Goal: Understand process/instructions

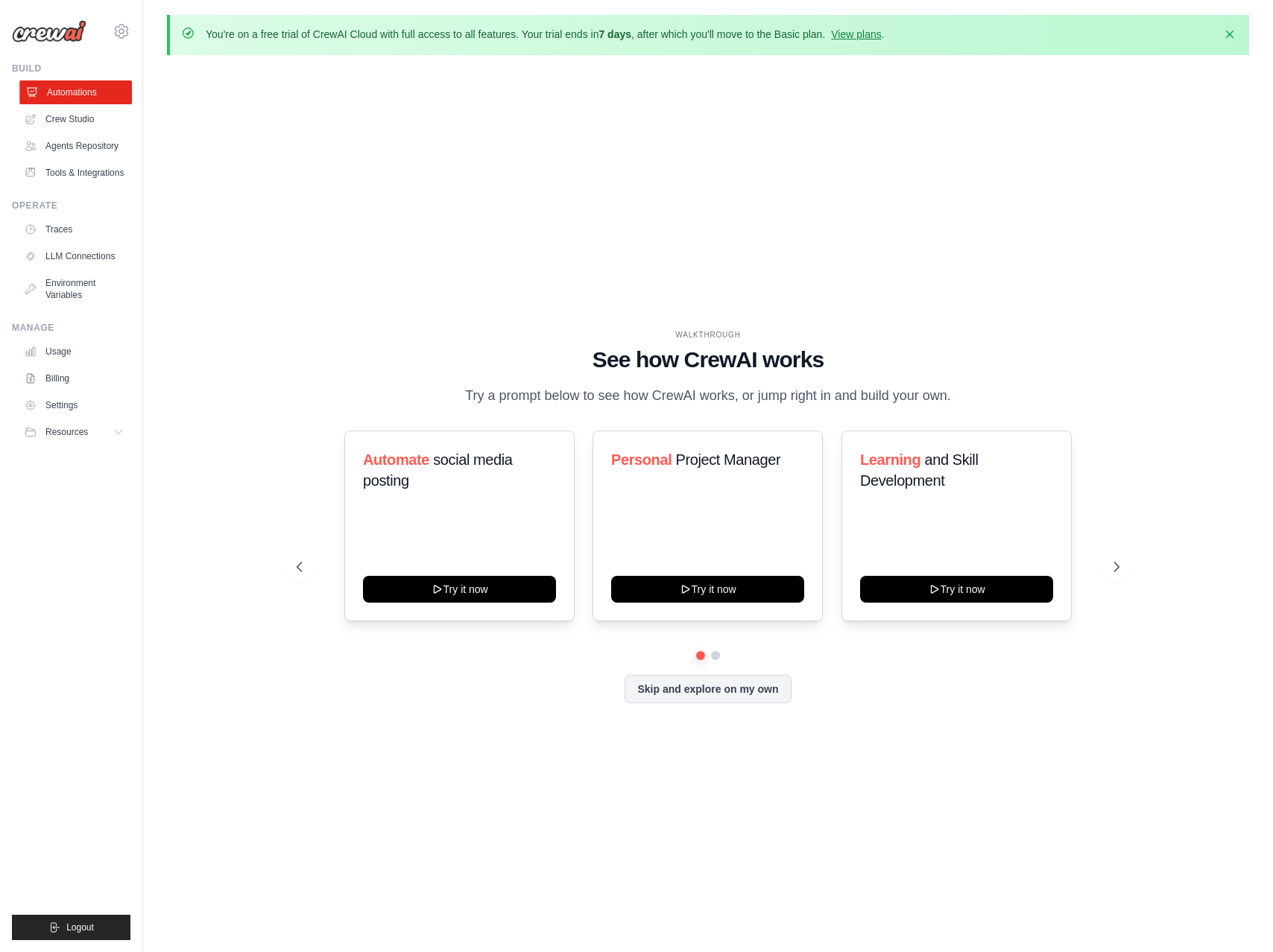
click at [67, 92] on link "Automations" at bounding box center [76, 92] width 113 height 24
click at [1114, 568] on icon at bounding box center [1117, 567] width 15 height 15
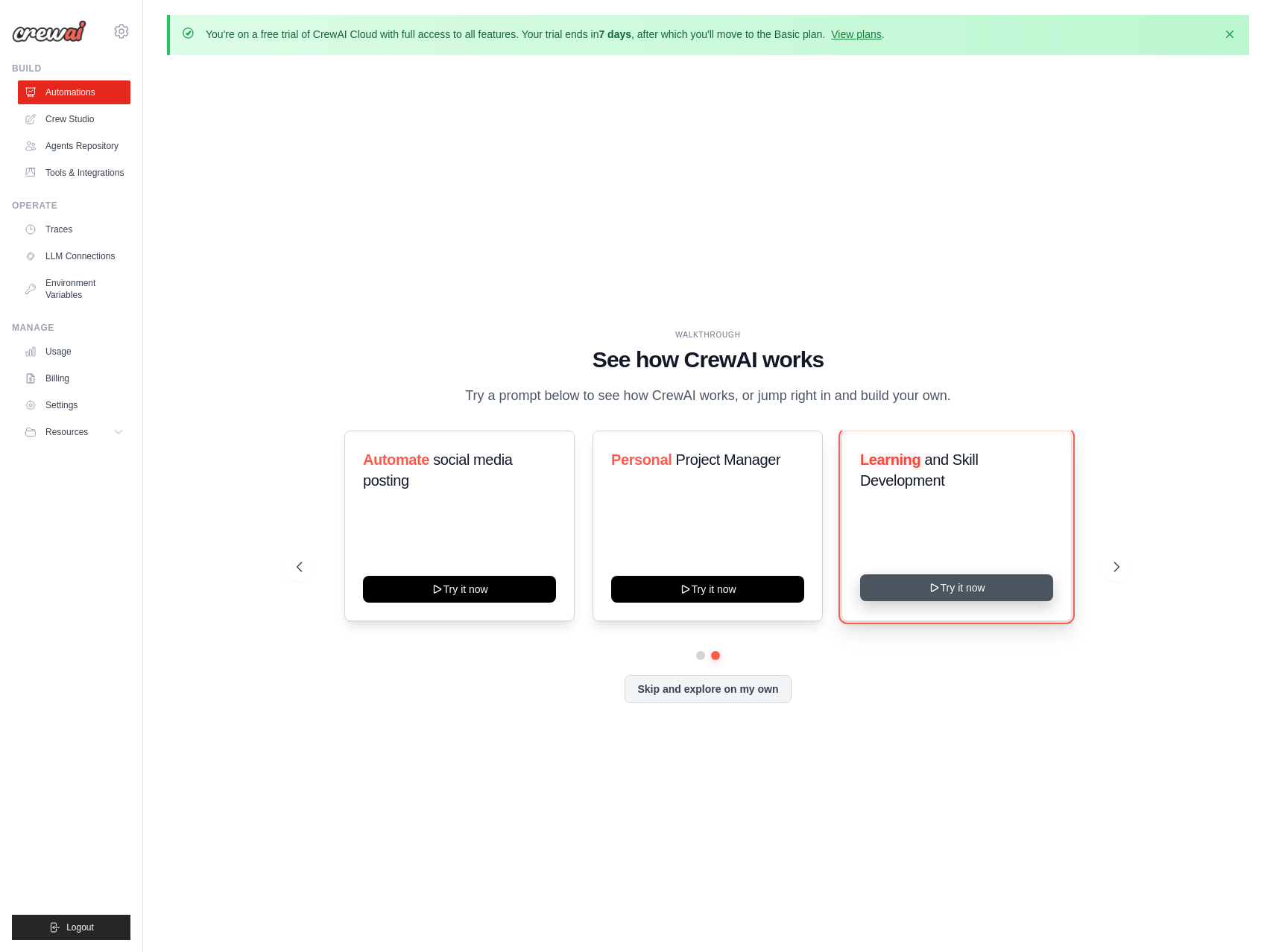
click at [963, 591] on button "Try it now" at bounding box center [956, 587] width 193 height 27
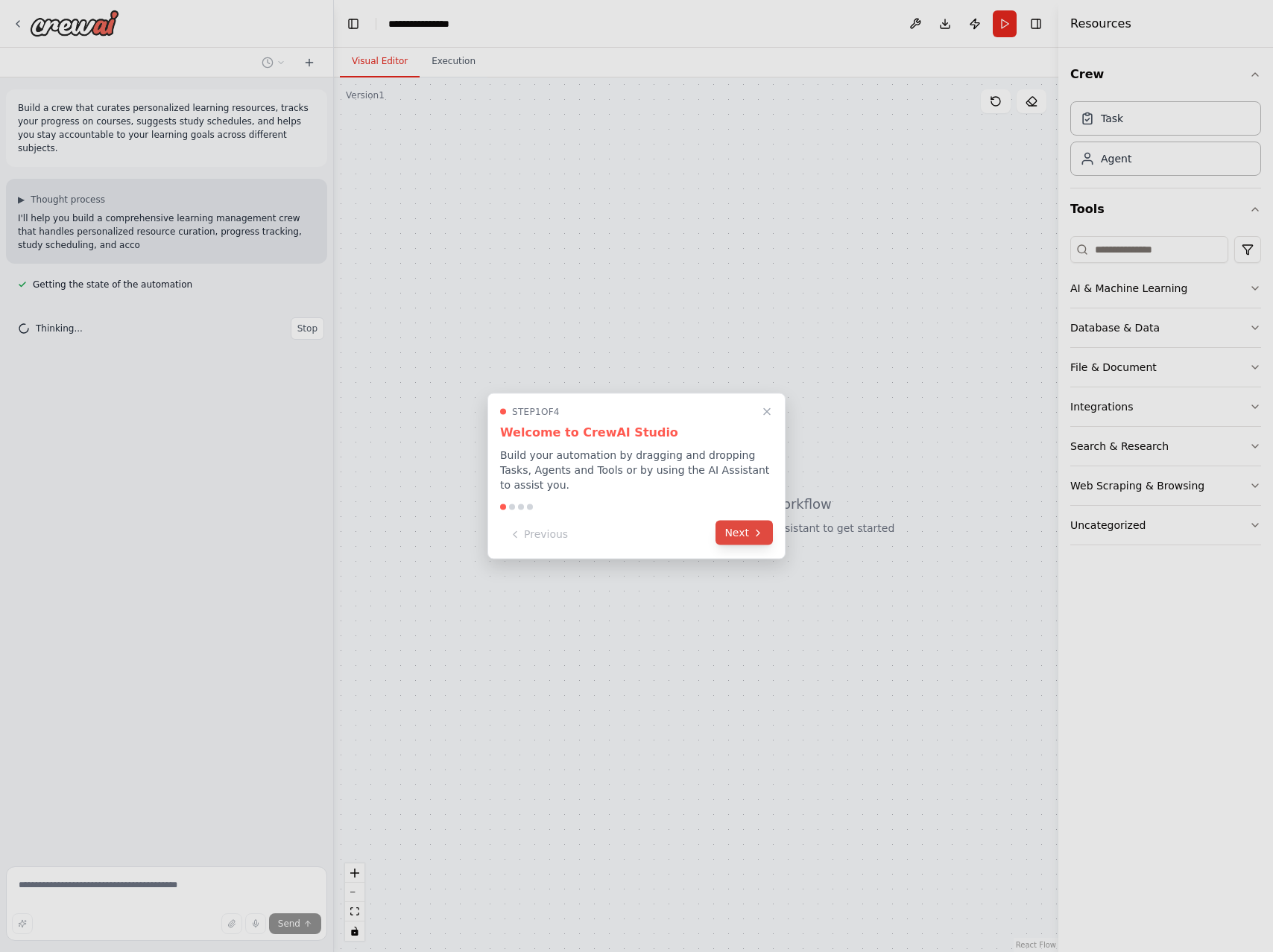
click at [735, 532] on button "Next" at bounding box center [744, 533] width 57 height 25
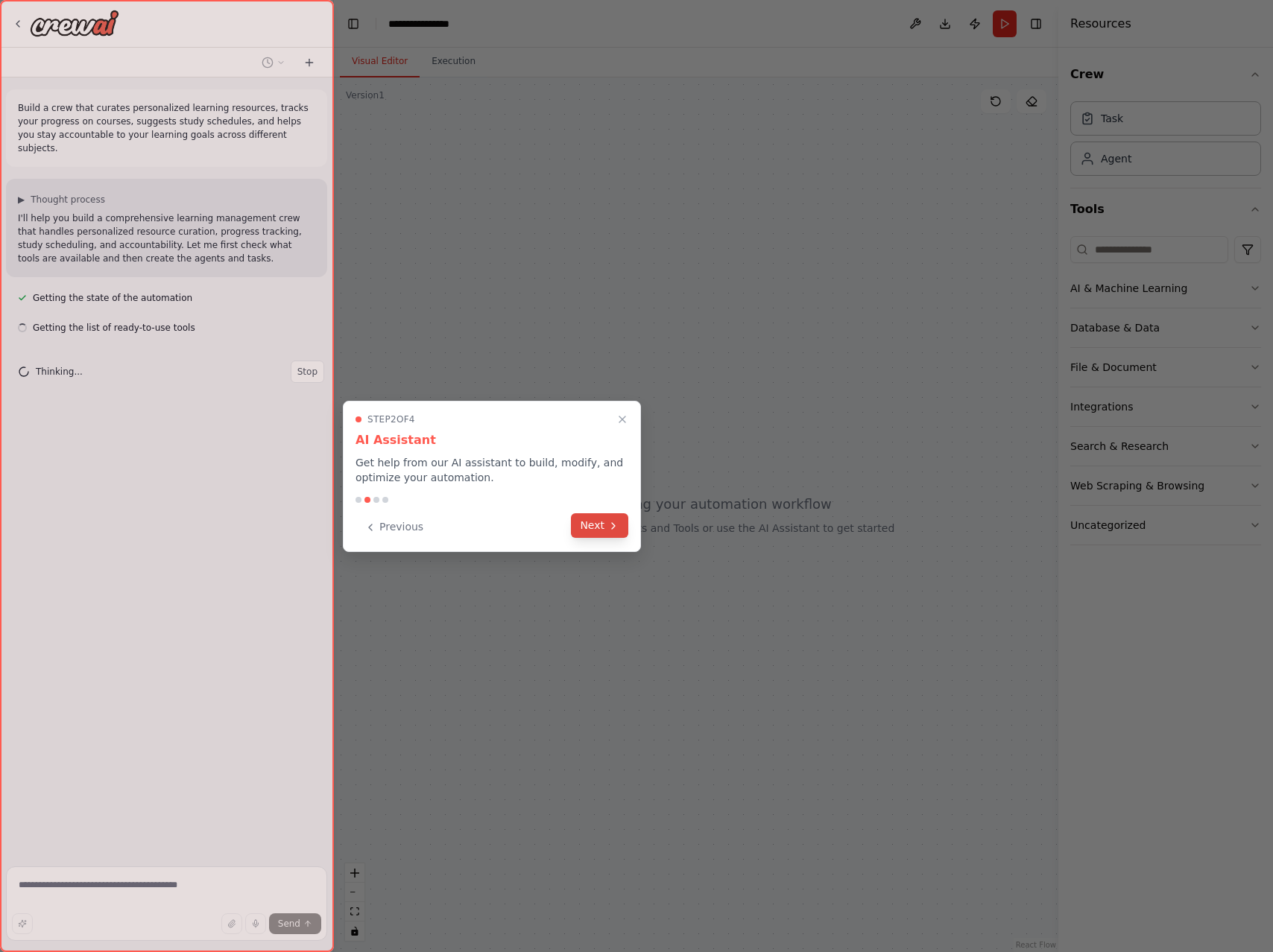
click at [600, 522] on button "Next" at bounding box center [599, 525] width 57 height 25
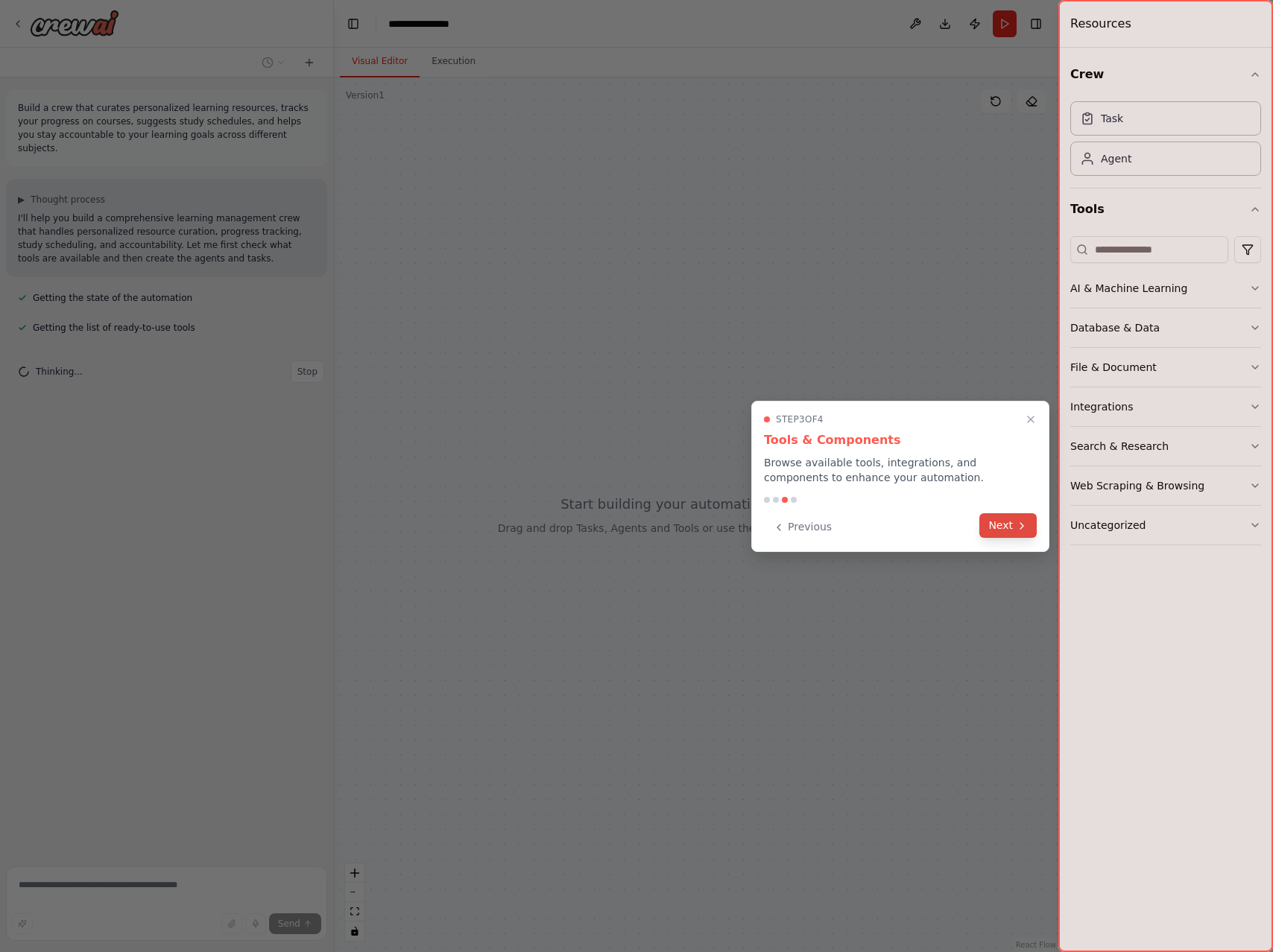
click at [1008, 523] on button "Next" at bounding box center [1008, 525] width 57 height 25
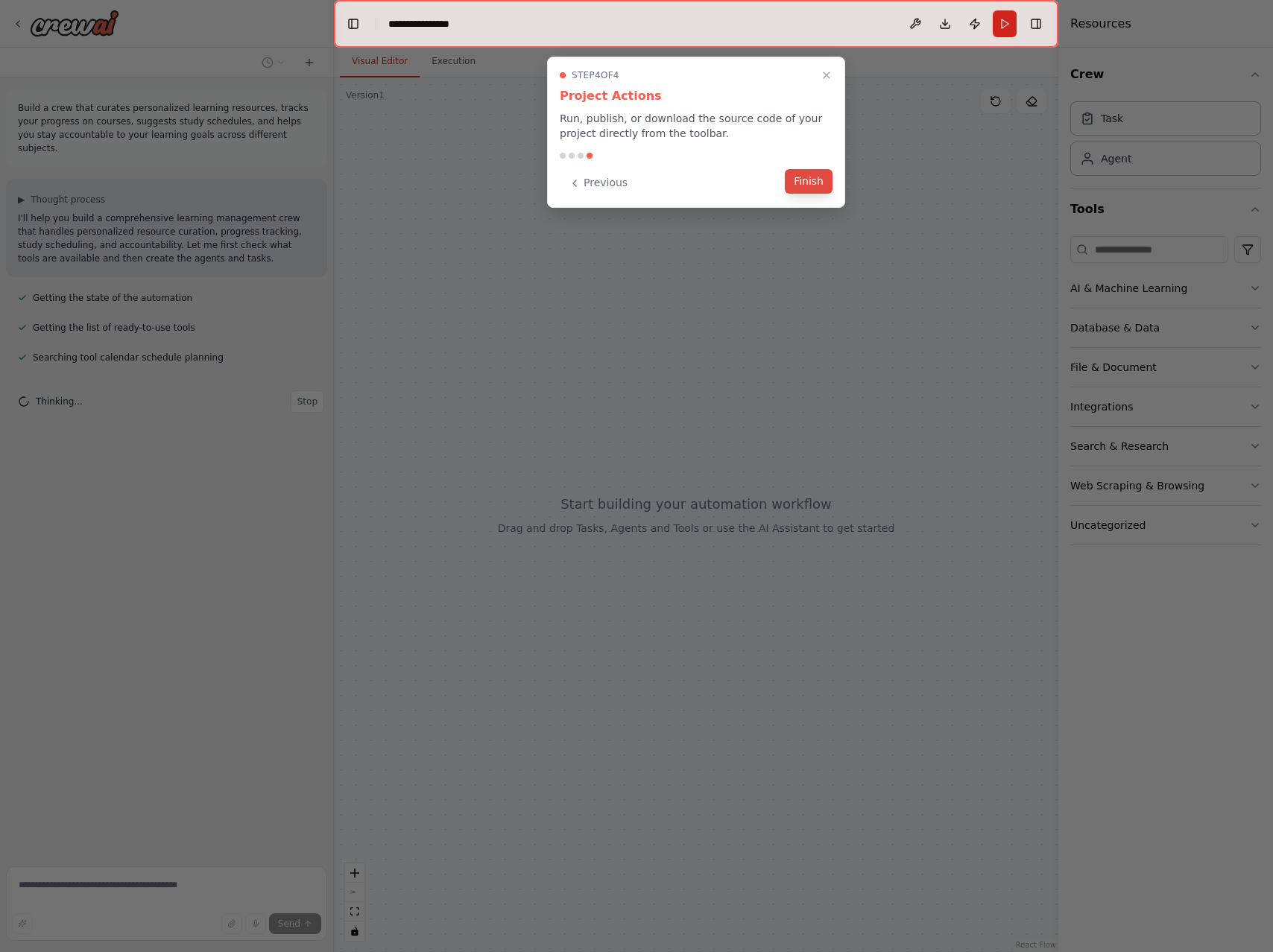
click at [801, 176] on button "Finish" at bounding box center [808, 181] width 48 height 25
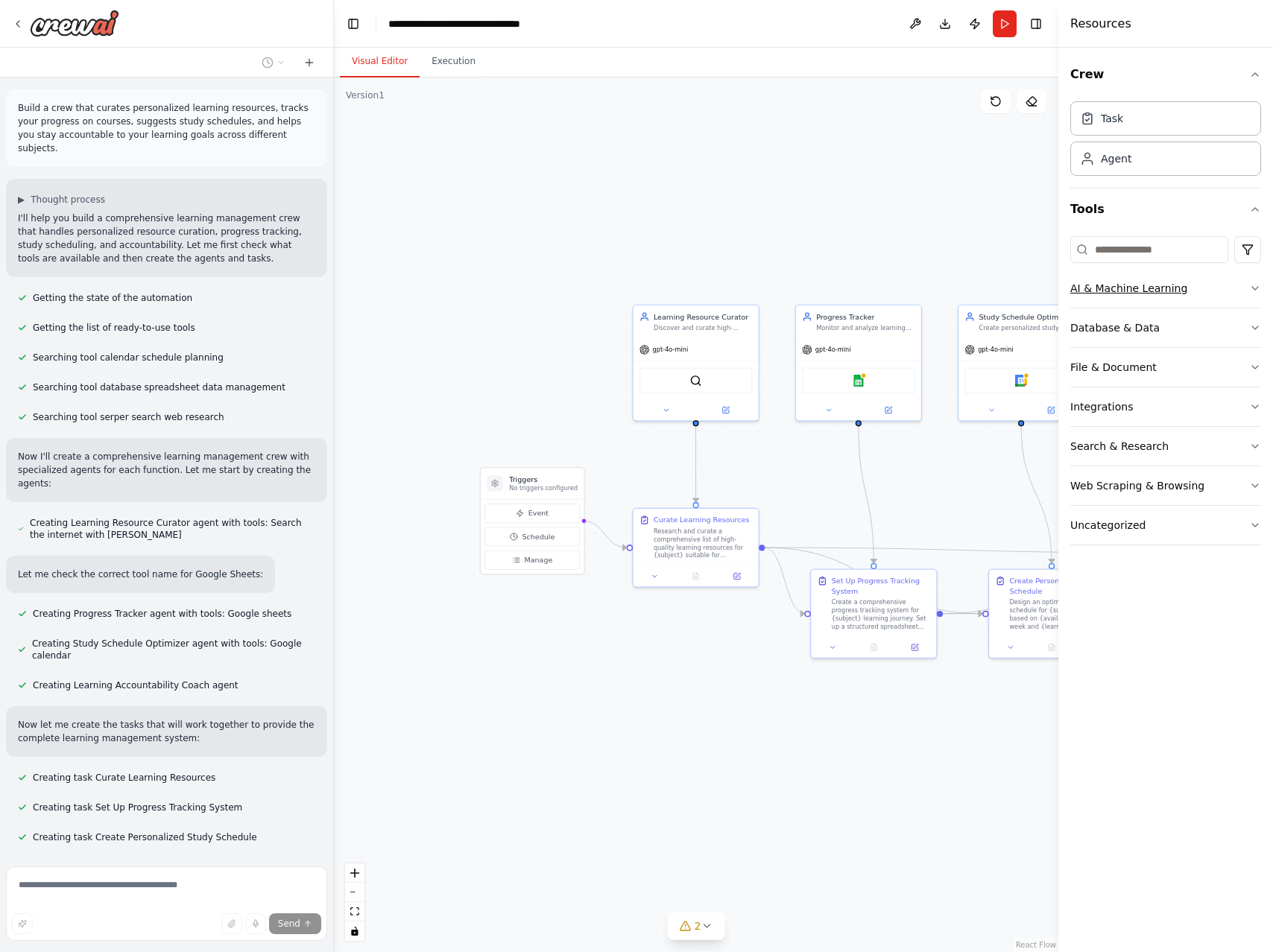
click at [1132, 282] on div "AI & Machine Learning" at bounding box center [1128, 288] width 117 height 15
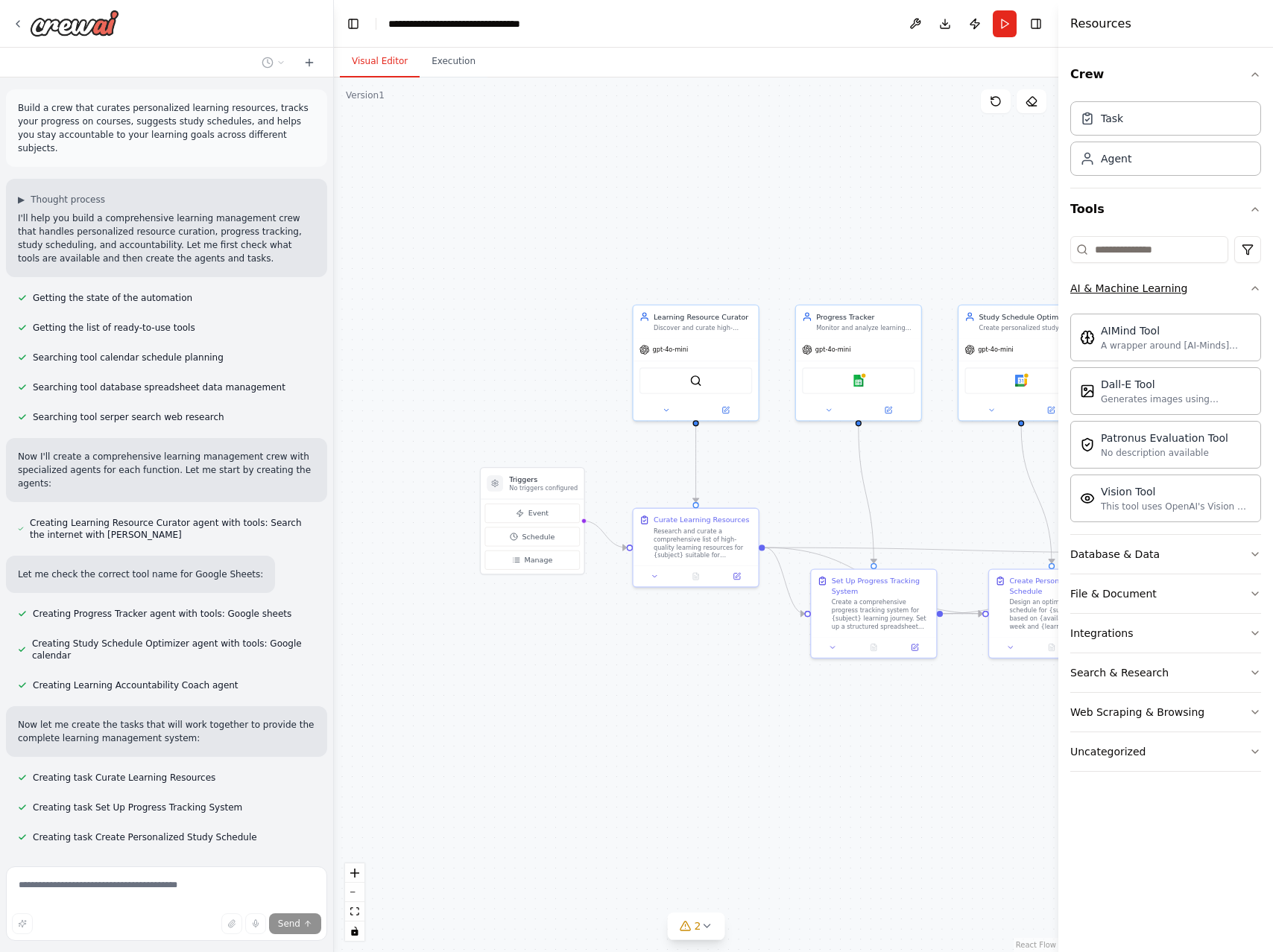
click at [1142, 287] on div "AI & Machine Learning" at bounding box center [1128, 288] width 117 height 15
